Goal: Find specific page/section: Find specific page/section

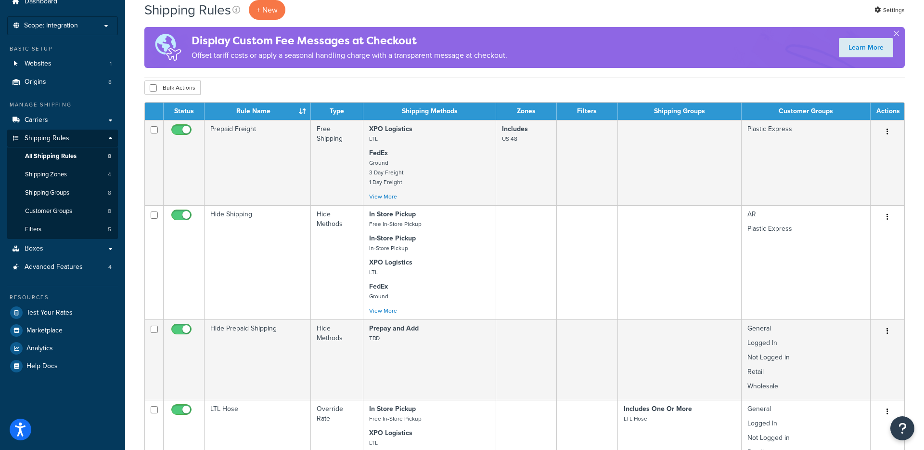
scroll to position [44, 0]
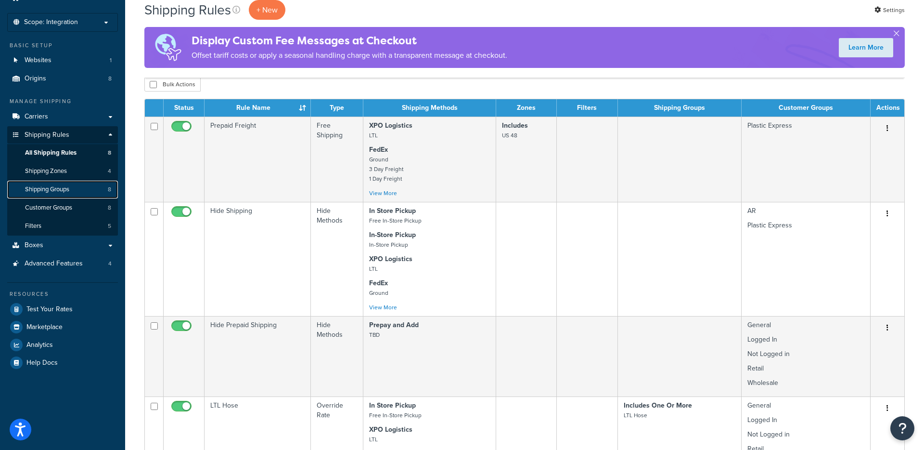
click at [63, 191] on span "Shipping Groups" at bounding box center [47, 189] width 44 height 8
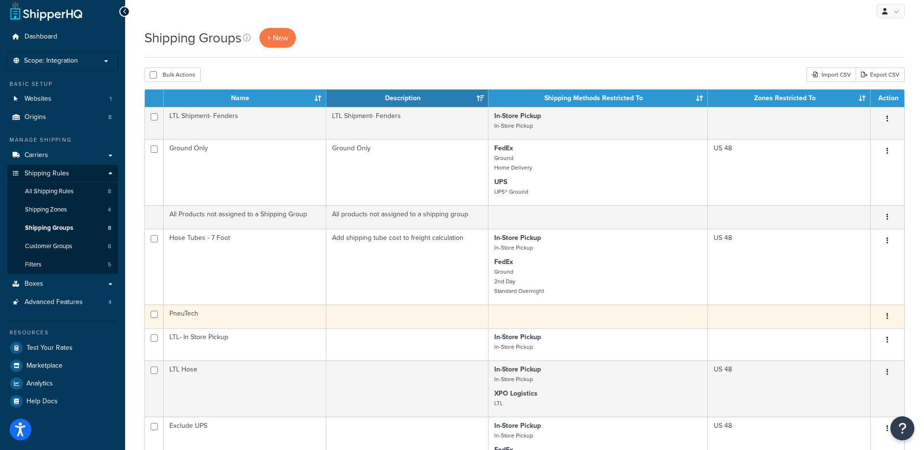
scroll to position [5, 0]
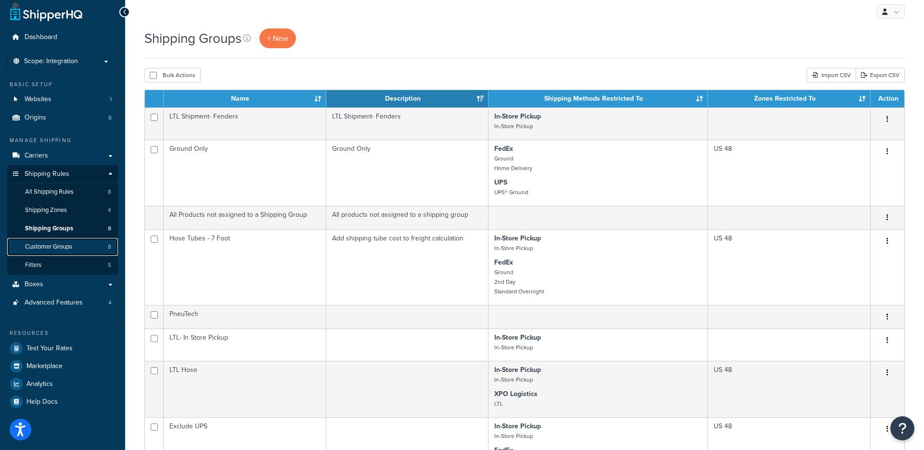
click at [89, 247] on link "Customer Groups 8" at bounding box center [62, 247] width 111 height 18
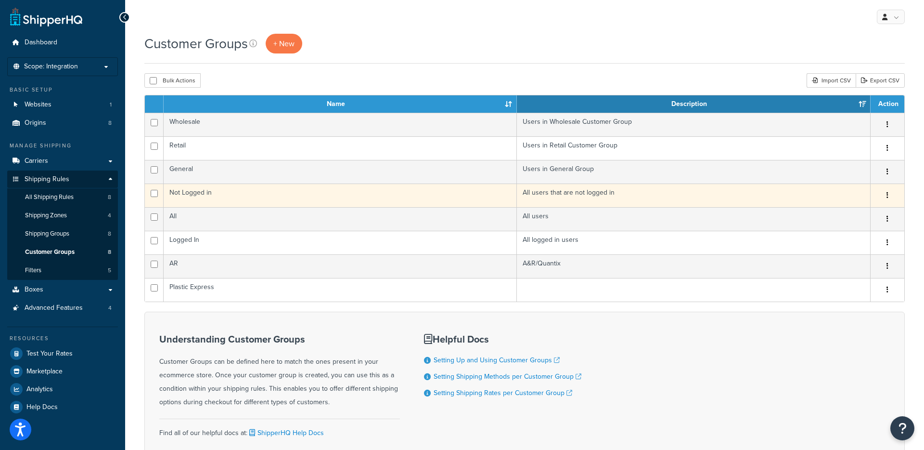
click at [252, 188] on td "Not Logged in" at bounding box center [340, 195] width 353 height 24
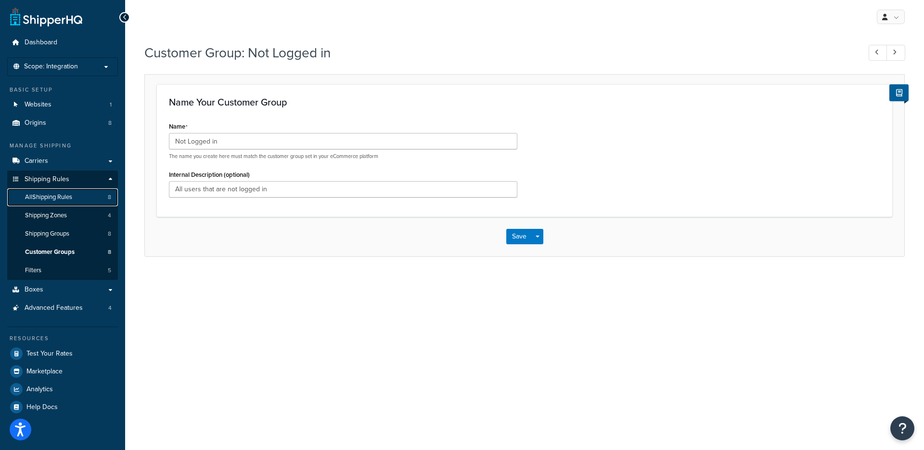
click at [82, 196] on link "All Shipping Rules 8" at bounding box center [62, 197] width 111 height 18
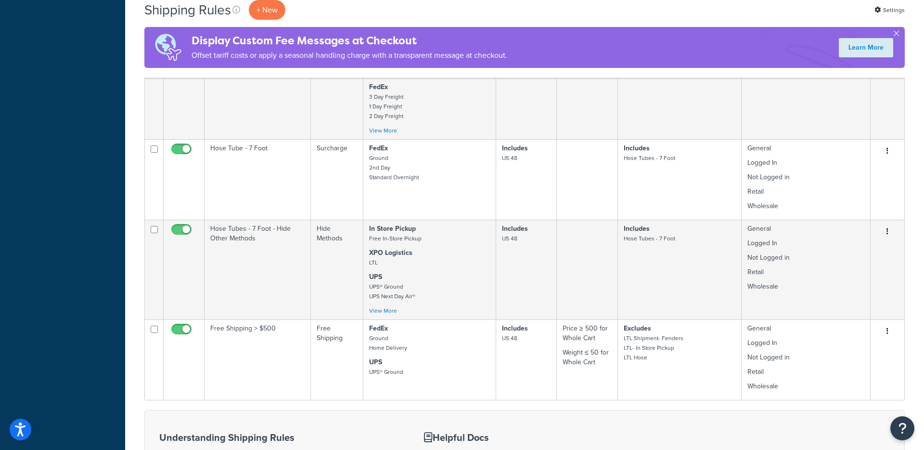
scroll to position [635, 0]
